Goal: Task Accomplishment & Management: Use online tool/utility

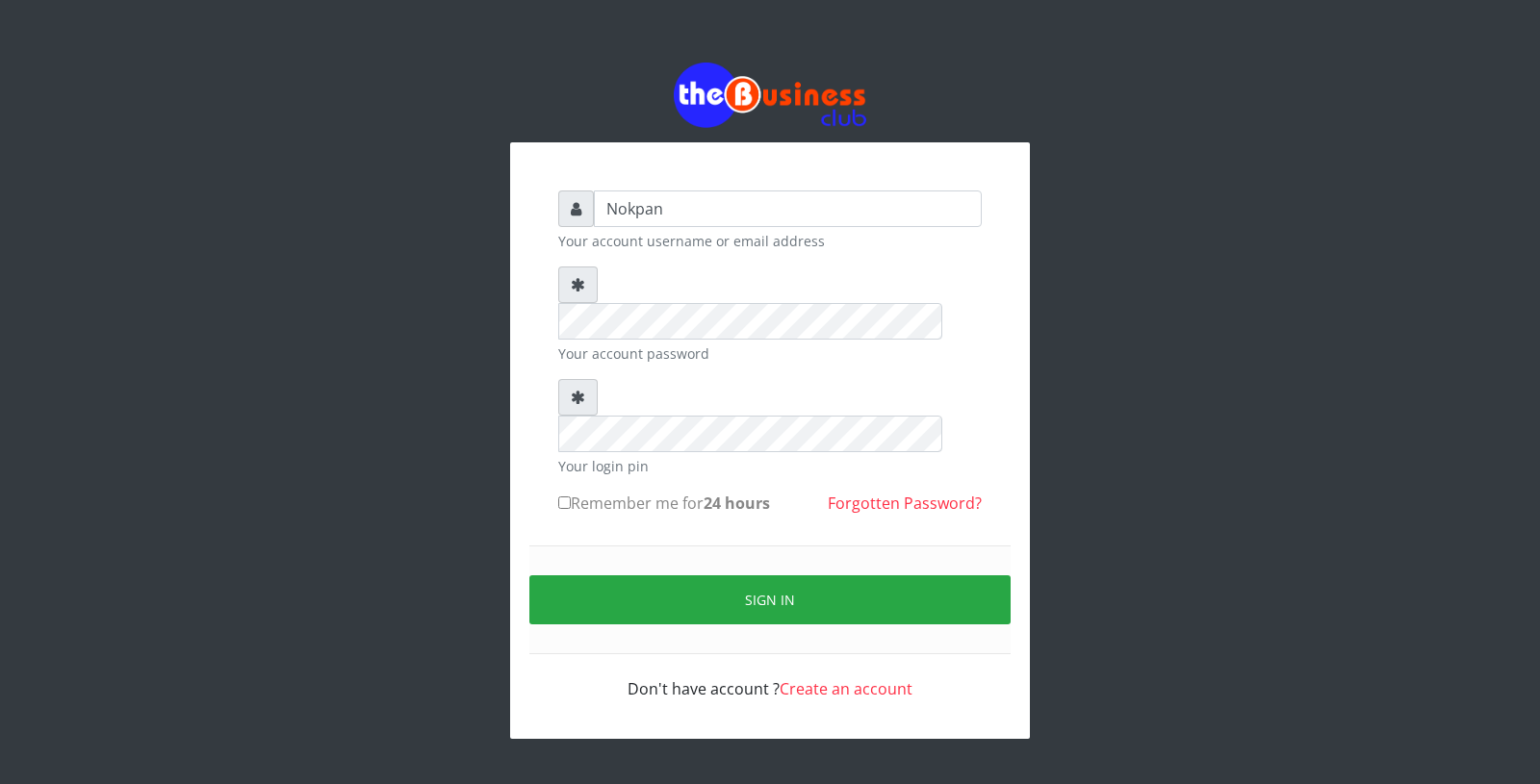
type input "Nokpan"
click at [621, 491] on label "Remember me for 24 hours" at bounding box center [664, 502] width 212 height 23
click at [571, 496] on input "Remember me for 24 hours" at bounding box center [564, 502] width 13 height 13
checkbox input "true"
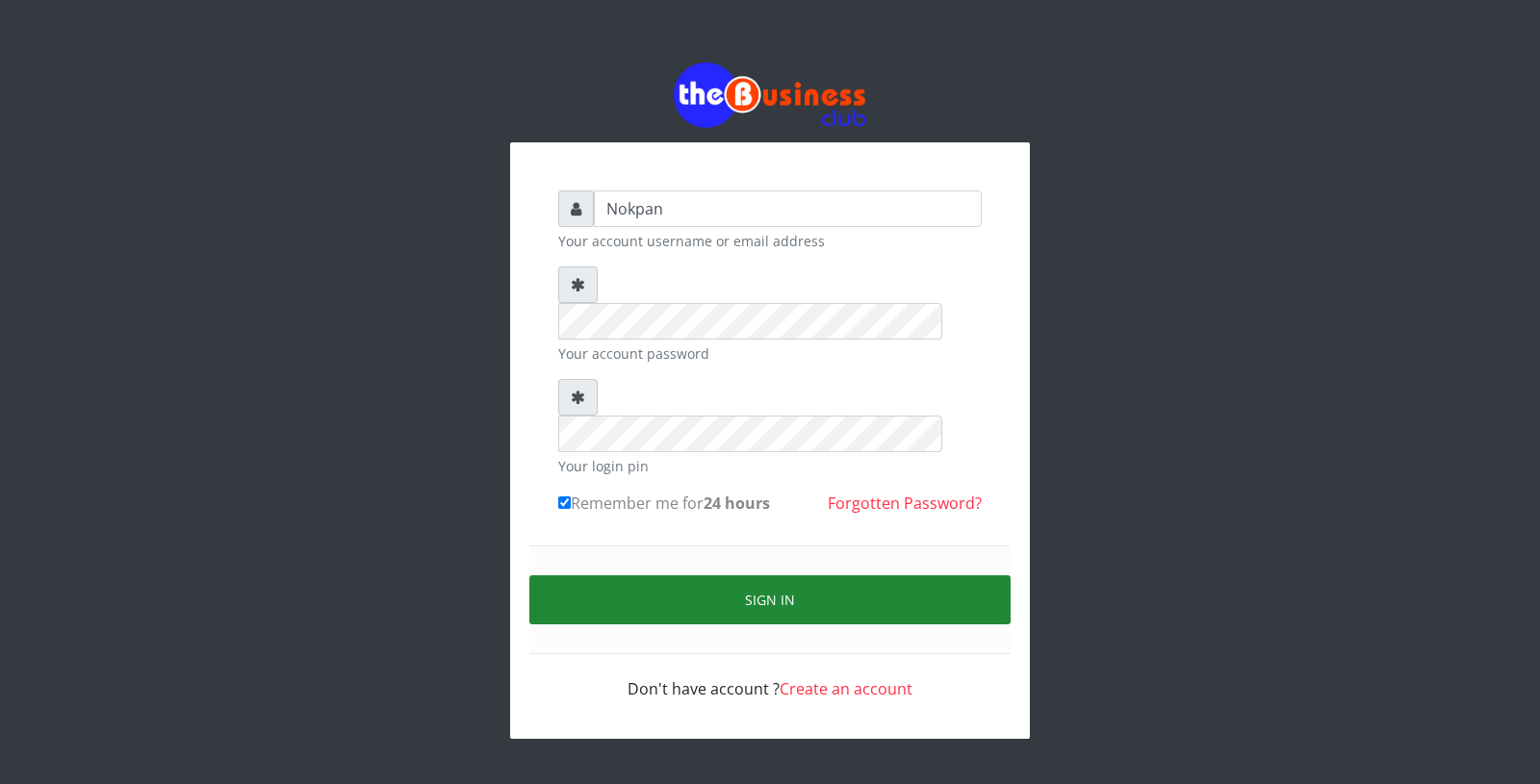
click at [686, 575] on button "Sign in" at bounding box center [770, 600] width 482 height 49
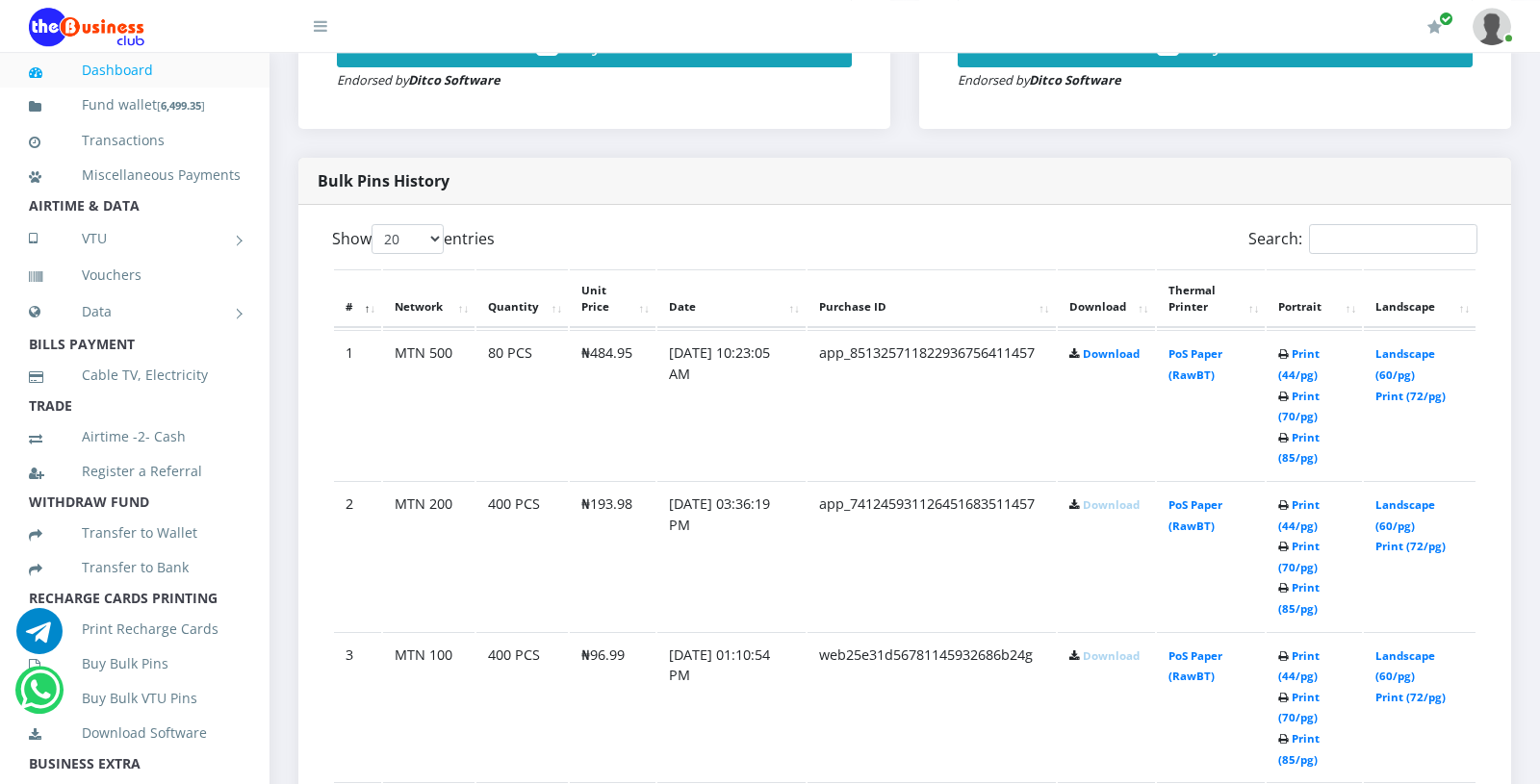
scroll to position [885, 0]
click at [1088, 357] on link "Download" at bounding box center [1111, 352] width 56 height 15
